Goal: Task Accomplishment & Management: Manage account settings

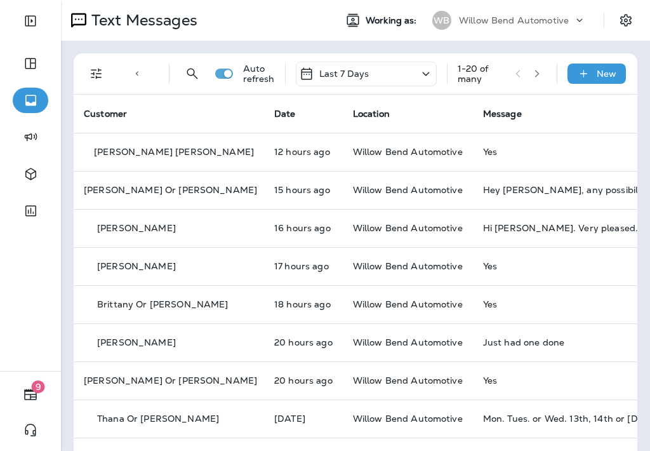
drag, startPoint x: 41, startPoint y: 268, endPoint x: -633, endPoint y: 284, distance: 674.0
click at [0, 0] on html "9 Text Messages Working as: WB Willow Bend Automotive Text Direction : Incoming…" at bounding box center [325, 0] width 650 height 0
